Goal: Information Seeking & Learning: Find specific fact

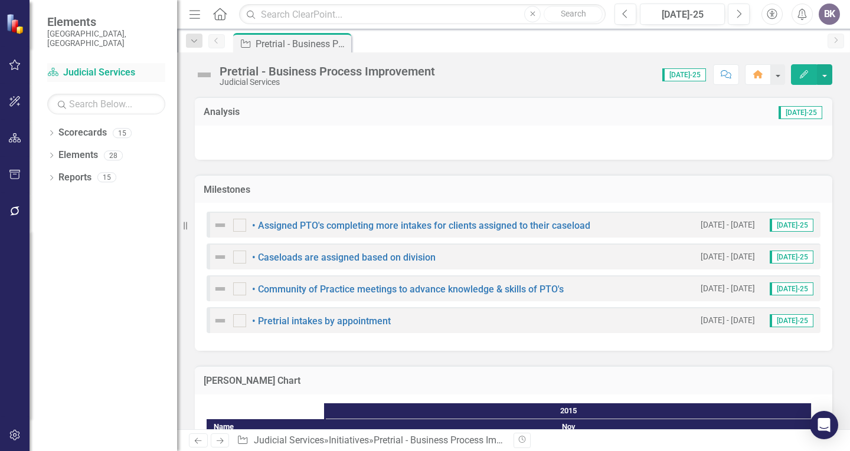
click at [104, 66] on link "Scorecard Judicial Services" at bounding box center [106, 73] width 118 height 14
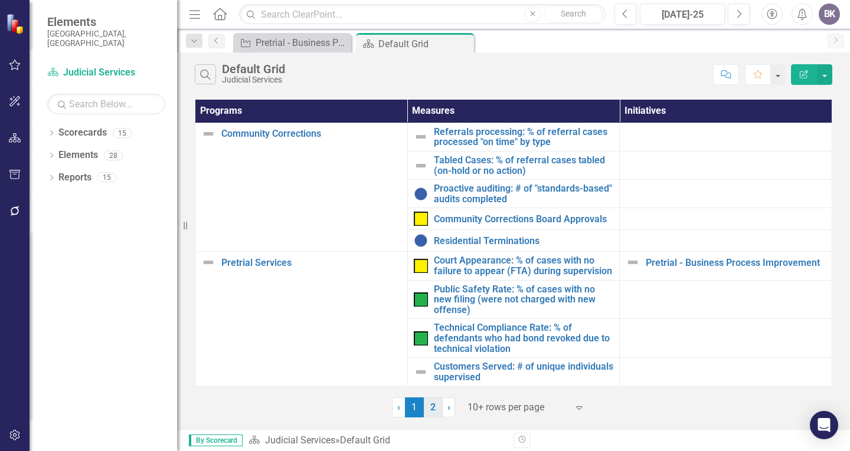
click at [434, 412] on link "2" at bounding box center [433, 408] width 19 height 20
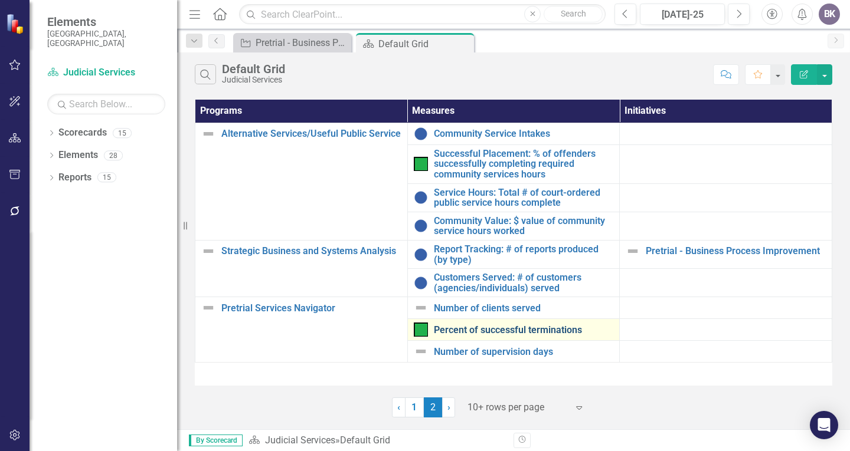
click at [503, 331] on link "Percent of successful terminations" at bounding box center [524, 330] width 180 height 11
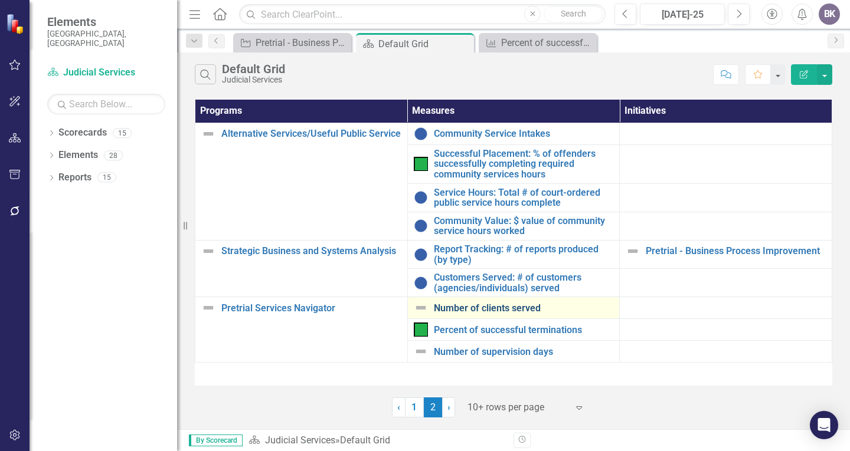
click at [467, 310] on link "Number of clients served" at bounding box center [524, 308] width 180 height 11
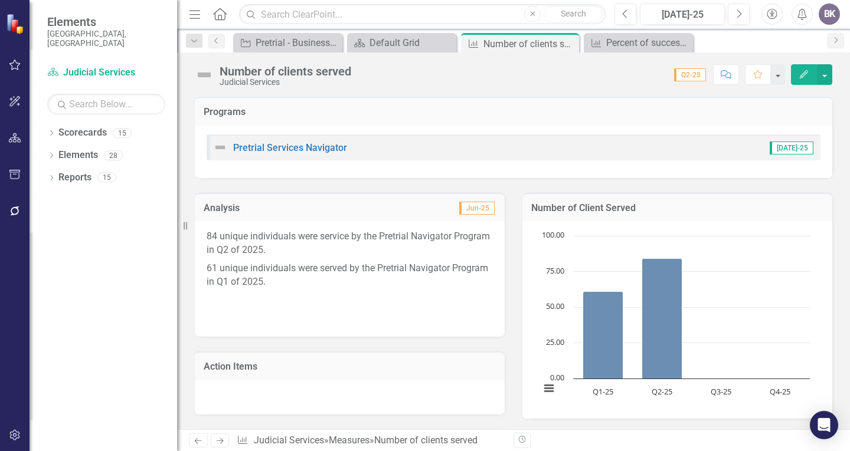
click at [338, 243] on p "84 unique individuals were service by the Pretrial Navigator Program in Q2 of 2…" at bounding box center [350, 245] width 286 height 30
click at [375, 314] on p at bounding box center [350, 317] width 286 height 16
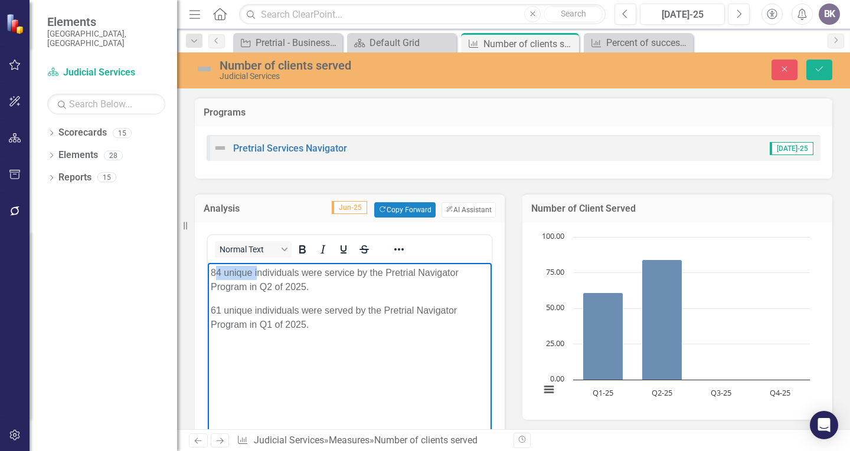
drag, startPoint x: 214, startPoint y: 270, endPoint x: 257, endPoint y: 278, distance: 44.3
click at [257, 278] on p "84 unique individuals were service by the Pretrial Navigator Program in Q2 of 2…" at bounding box center [350, 280] width 278 height 28
click at [332, 281] on p "84 unique individuals were service by the Pretrial Navigator Program in Q2 of 2…" at bounding box center [350, 280] width 278 height 28
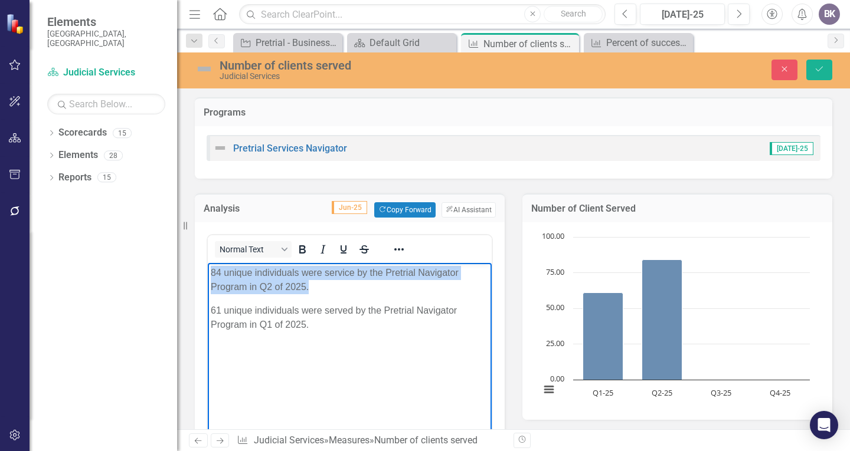
drag, startPoint x: 323, startPoint y: 282, endPoint x: 212, endPoint y: 278, distance: 110.4
click at [212, 278] on p "84 unique individuals were service by the Pretrial Navigator Program in Q2 of 2…" at bounding box center [350, 280] width 278 height 28
copy p "84 unique individuals were service by the Pretrial Navigator Program in Q2 of 2…"
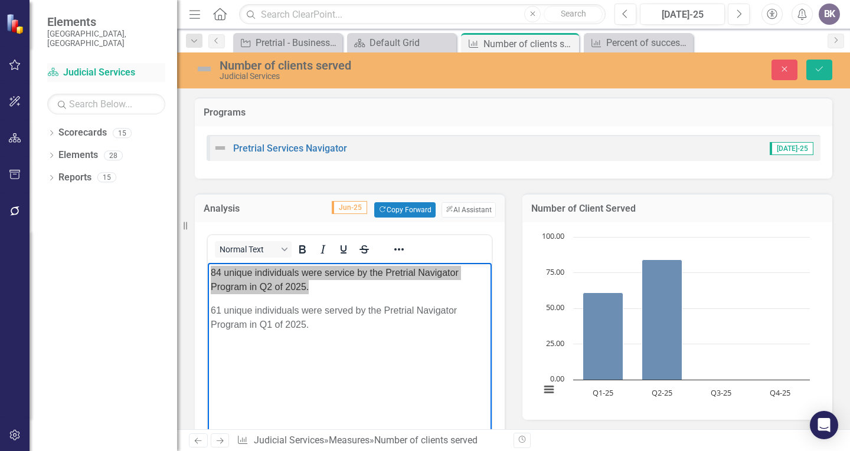
click at [76, 66] on link "Scorecard Judicial Services" at bounding box center [106, 73] width 118 height 14
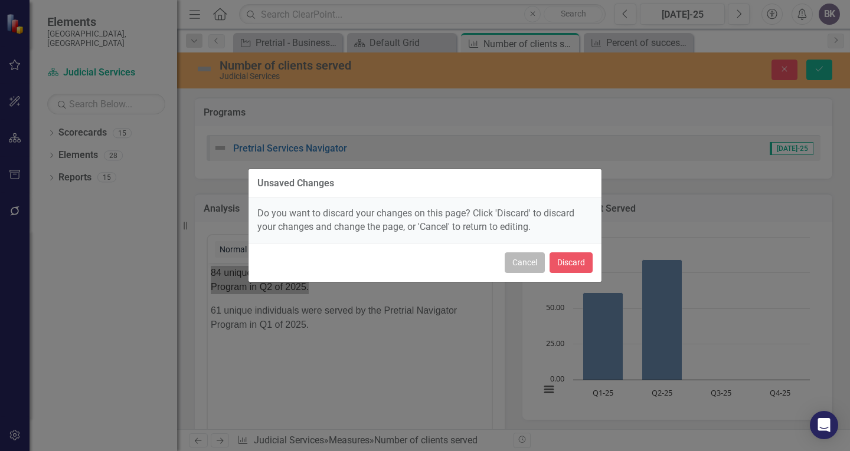
click at [523, 270] on button "Cancel" at bounding box center [525, 263] width 40 height 21
